Goal: Transaction & Acquisition: Purchase product/service

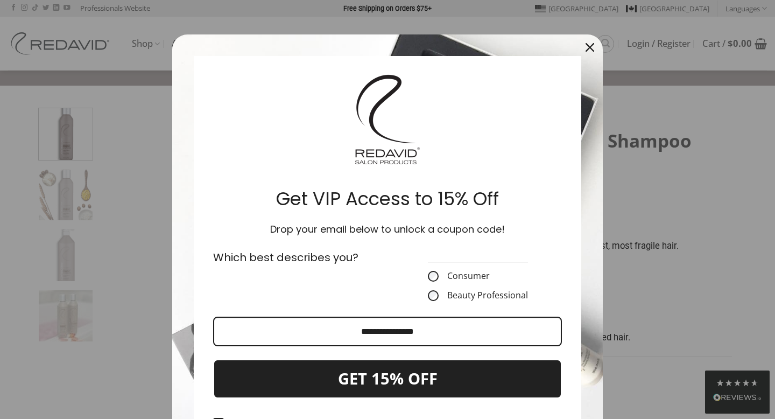
click at [586, 45] on icon "close icon" at bounding box center [590, 47] width 9 height 9
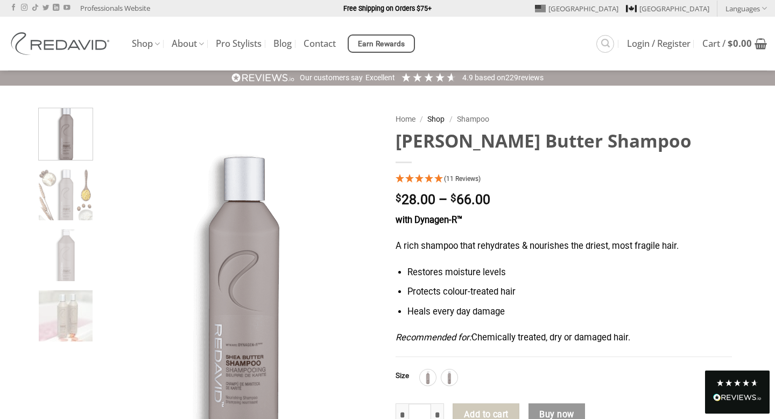
click at [439, 122] on link "Shop" at bounding box center [435, 119] width 17 height 9
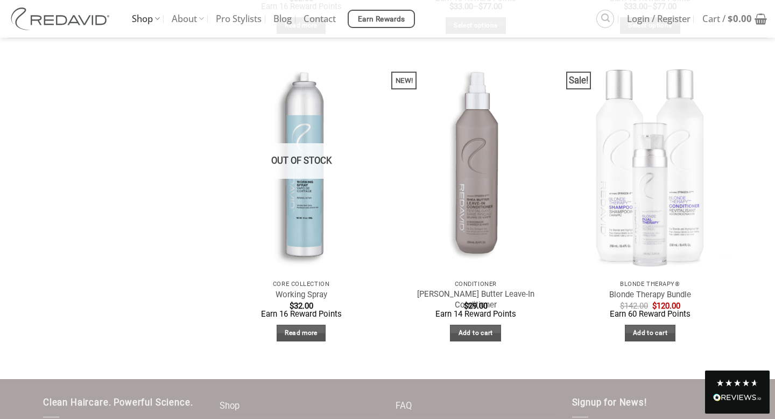
scroll to position [1990, 0]
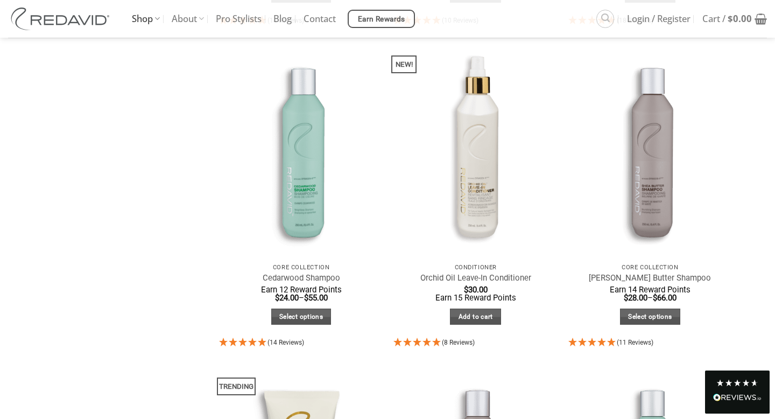
scroll to position [766, 0]
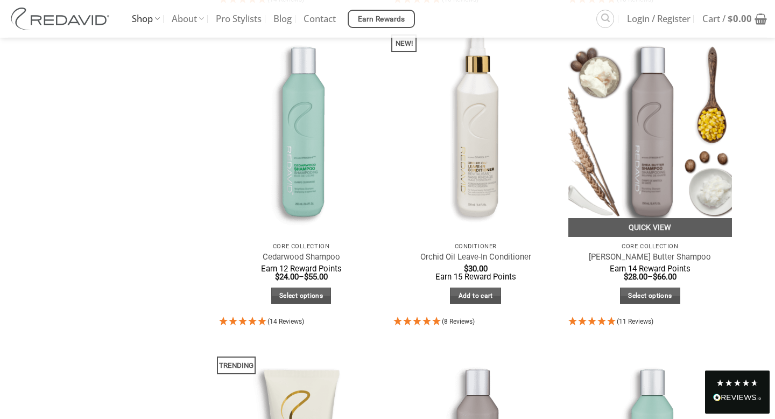
click at [651, 134] on img "Shea Butter Shampoo" at bounding box center [650, 127] width 164 height 219
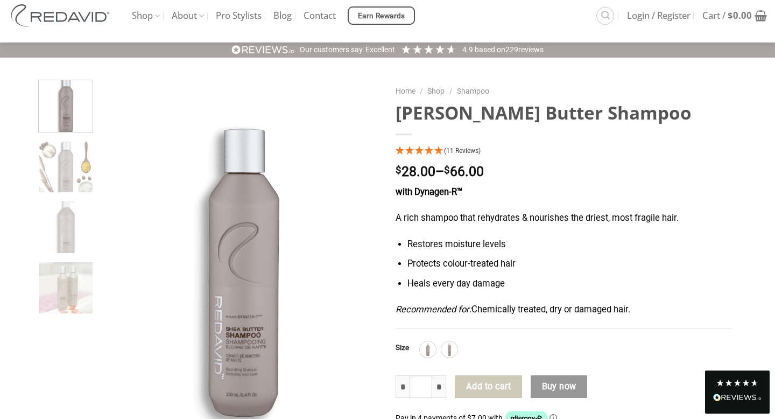
scroll to position [44, 0]
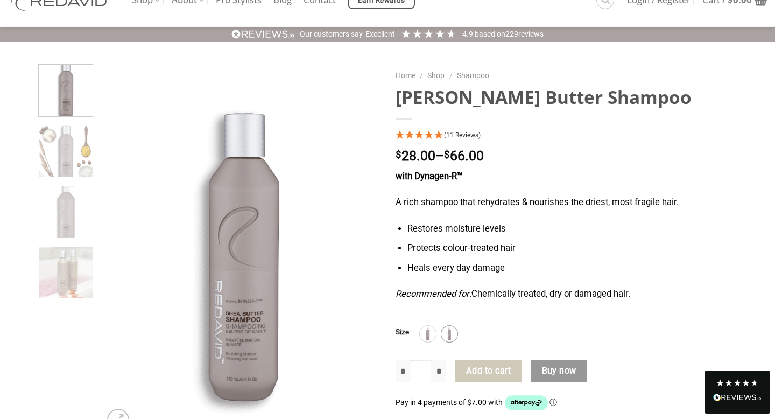
click at [451, 333] on img at bounding box center [450, 334] width 14 height 14
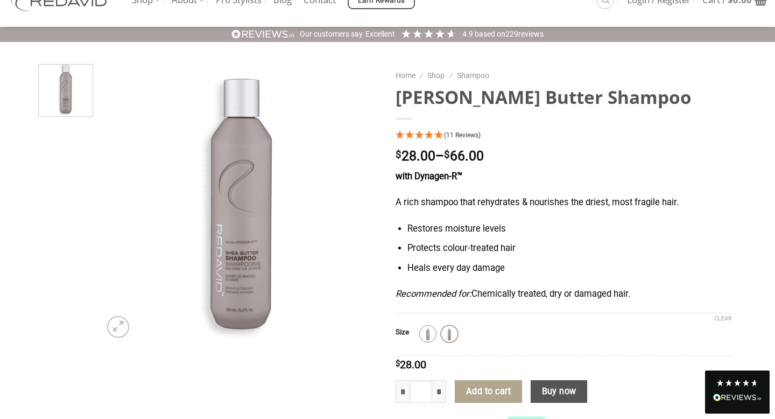
click at [429, 338] on img at bounding box center [428, 334] width 14 height 14
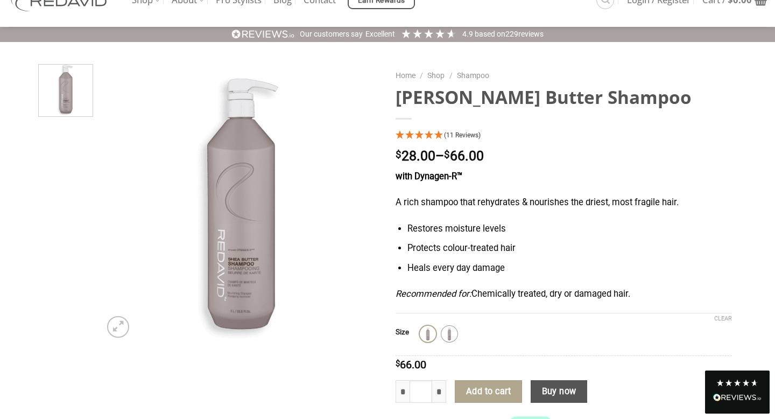
click at [448, 335] on img at bounding box center [450, 334] width 14 height 14
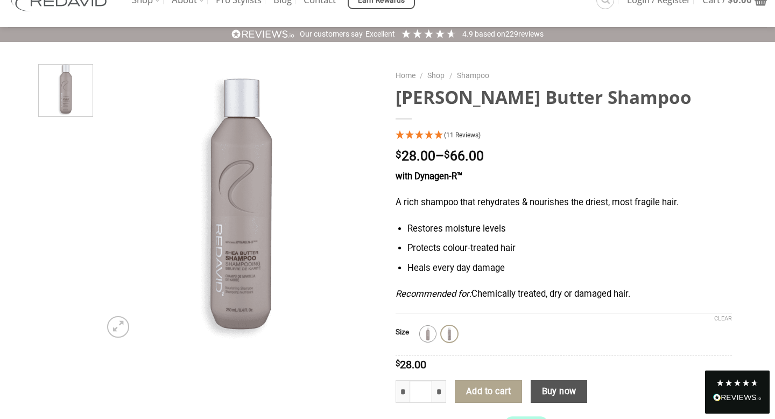
click at [429, 335] on img at bounding box center [428, 334] width 14 height 14
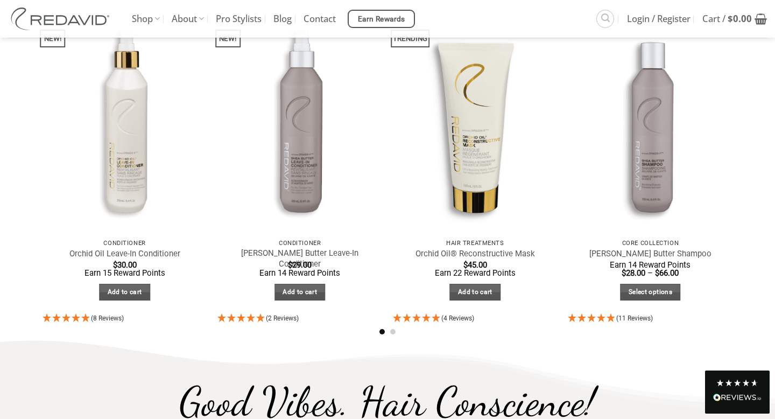
scroll to position [1658, 0]
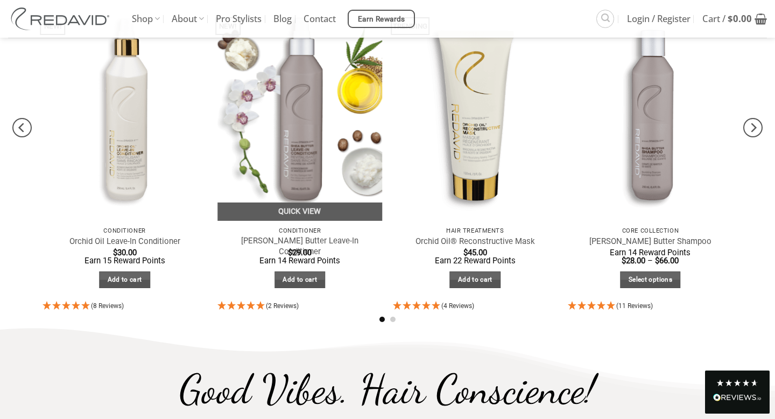
click at [331, 149] on img at bounding box center [299, 111] width 165 height 220
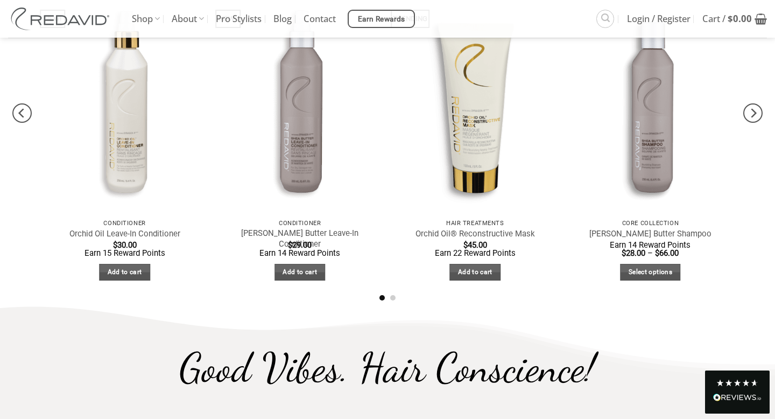
scroll to position [2744, 0]
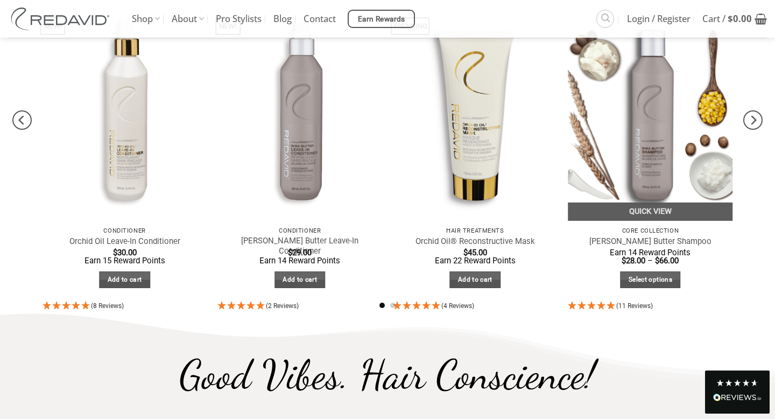
click at [654, 174] on img at bounding box center [650, 111] width 165 height 220
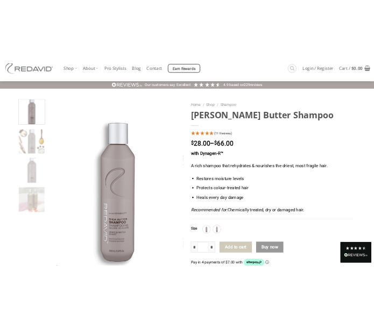
scroll to position [41, 0]
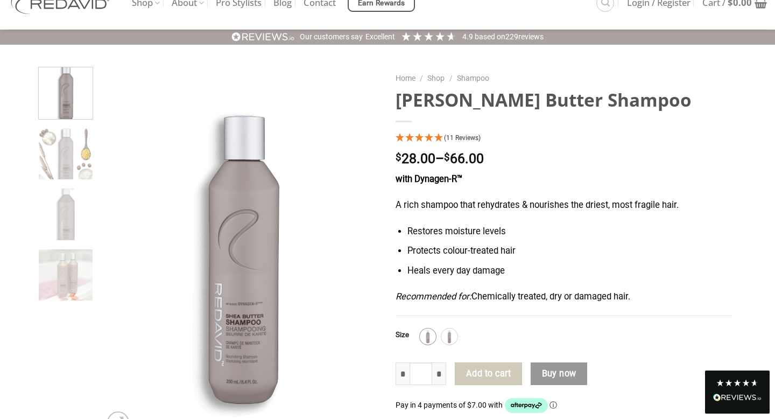
click at [427, 335] on img at bounding box center [428, 336] width 14 height 14
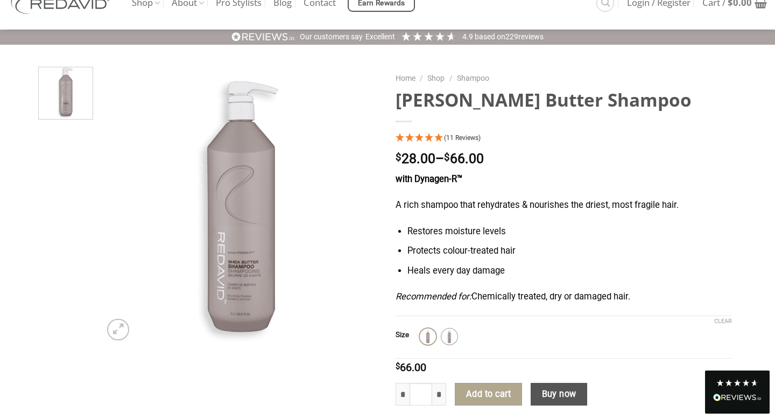
click at [449, 339] on img at bounding box center [450, 336] width 14 height 14
